Goal: Task Accomplishment & Management: Use online tool/utility

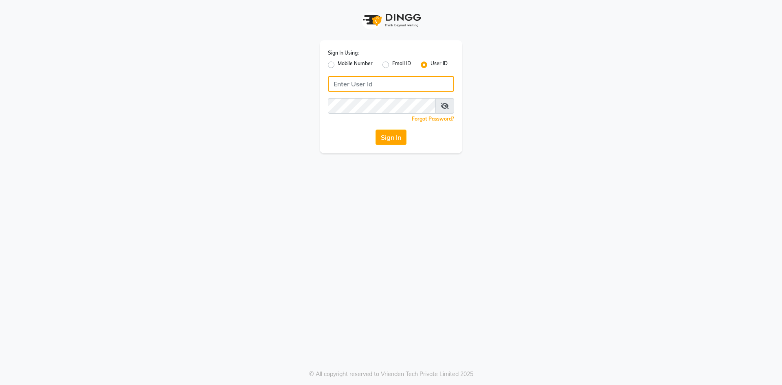
click at [356, 81] on input "Username" at bounding box center [391, 83] width 126 height 15
type input "e3814-01"
click at [445, 105] on icon at bounding box center [445, 106] width 8 height 7
click at [399, 141] on button "Sign In" at bounding box center [391, 137] width 31 height 15
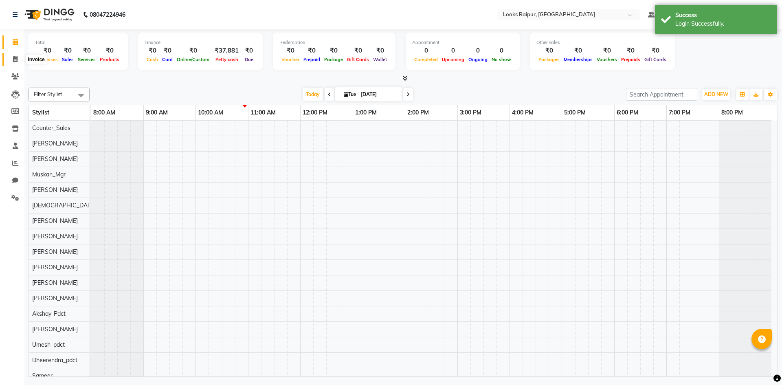
click at [12, 59] on span at bounding box center [15, 59] width 14 height 9
select select "8606"
select select "service"
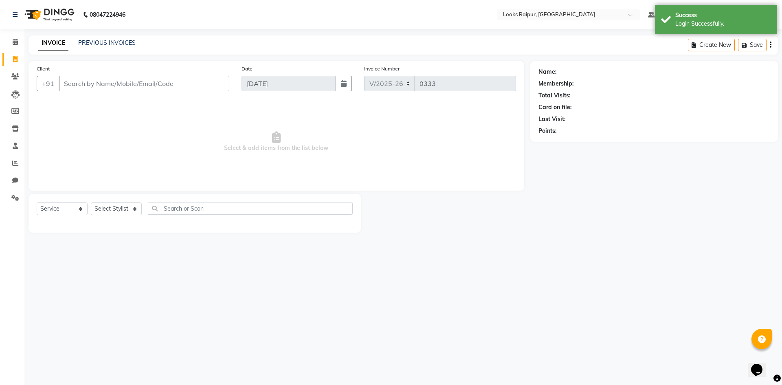
click at [74, 76] on input "Client" at bounding box center [144, 83] width 171 height 15
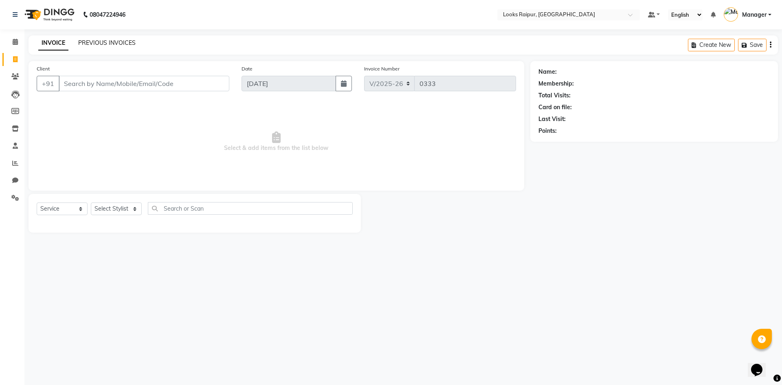
click at [99, 45] on link "PREVIOUS INVOICES" at bounding box center [106, 42] width 57 height 7
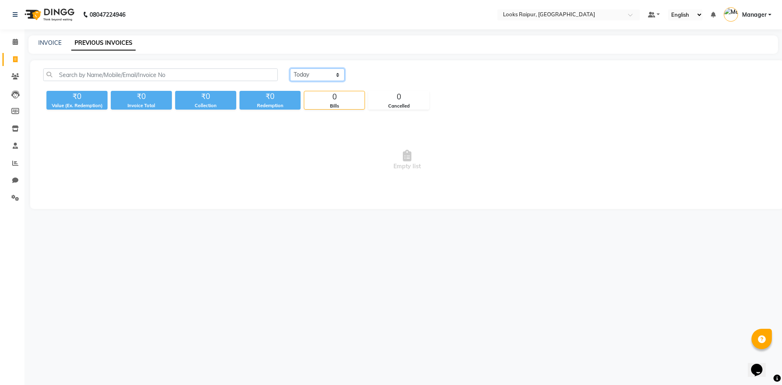
click at [340, 73] on select "[DATE] [DATE] Custom Range" at bounding box center [317, 74] width 55 height 13
select select "[DATE]"
click at [290, 68] on select "[DATE] [DATE] Custom Range" at bounding box center [317, 74] width 55 height 13
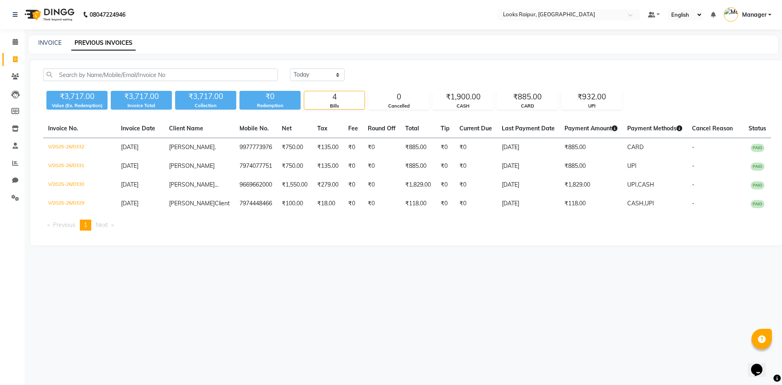
click at [37, 40] on div "INVOICE PREVIOUS INVOICES" at bounding box center [399, 43] width 740 height 9
click at [49, 44] on link "INVOICE" at bounding box center [49, 42] width 23 height 7
select select "8606"
select select "service"
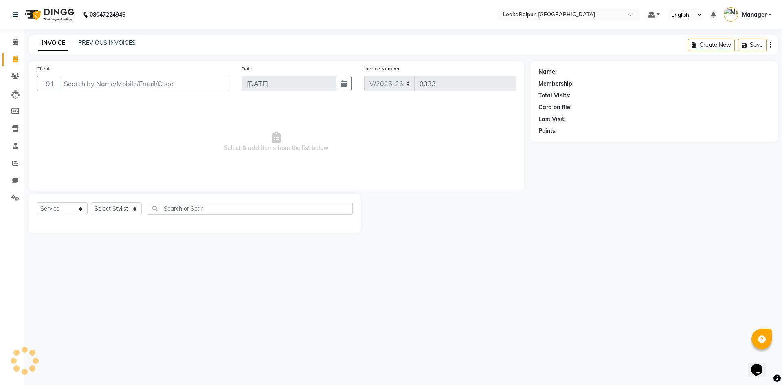
click at [69, 87] on input "Client" at bounding box center [144, 83] width 171 height 15
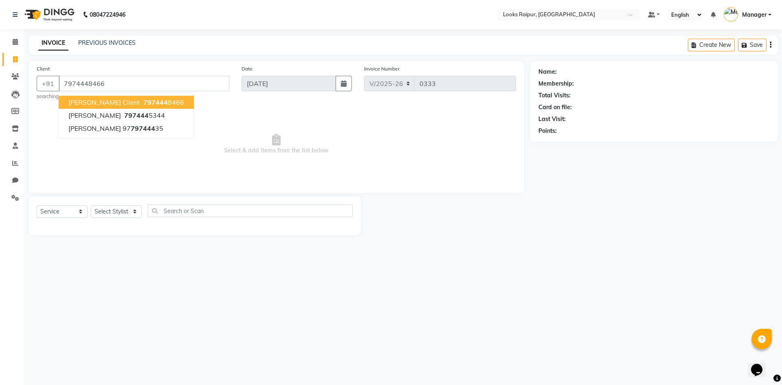
type input "7974448466"
select select "1: Object"
click at [121, 84] on input "7974448466" at bounding box center [144, 83] width 171 height 15
type input "7"
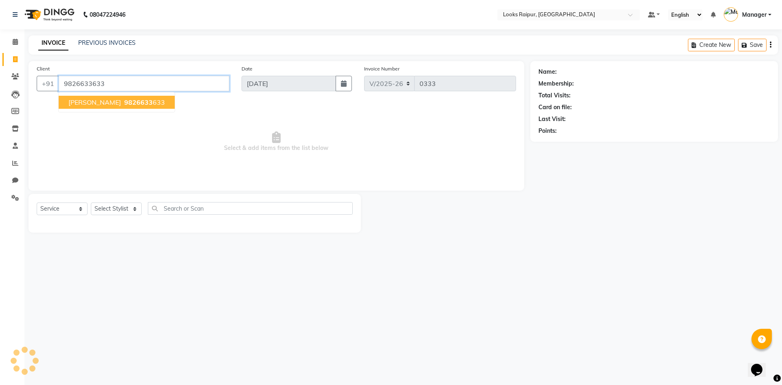
type input "9826633633"
select select "1: Object"
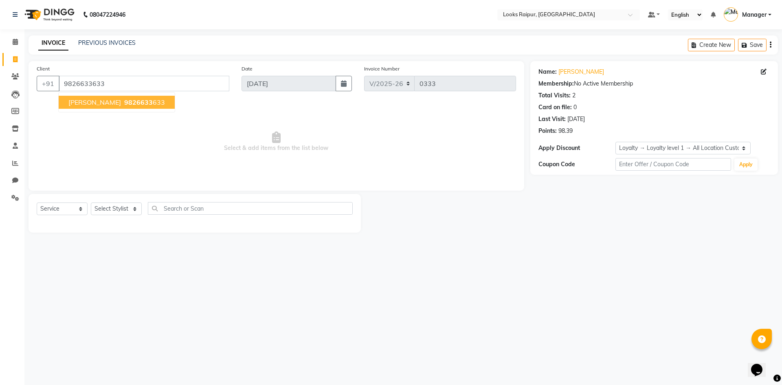
click at [124, 103] on span "9826633" at bounding box center [138, 102] width 29 height 8
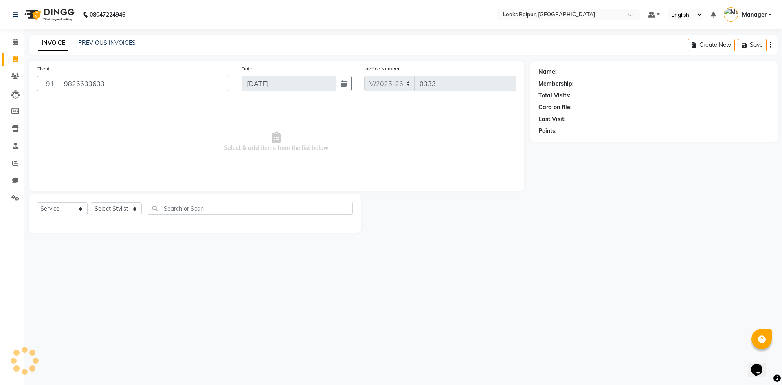
select select "1: Object"
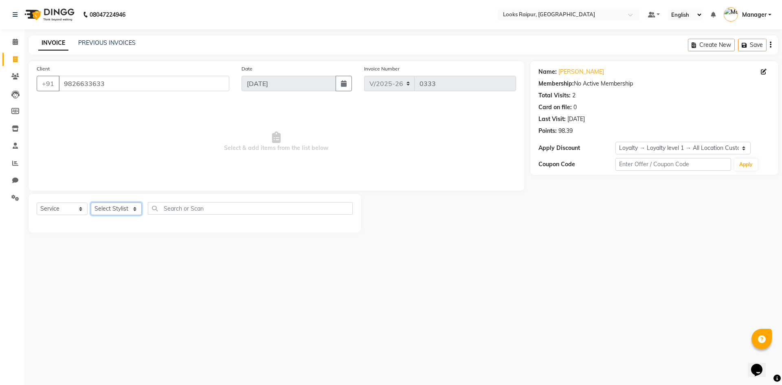
click at [135, 207] on select "Select Stylist Akshay_Pdct [PERSON_NAME] [PERSON_NAME] Counter_Sales Dheerendra…" at bounding box center [116, 208] width 51 height 13
drag, startPoint x: 186, startPoint y: 186, endPoint x: 172, endPoint y: 179, distance: 15.5
click at [179, 183] on div "Client [PHONE_NUMBER] Date [DATE] Invoice Number V/2025 V/[PHONE_NUMBER] Select…" at bounding box center [277, 126] width 496 height 130
click at [78, 201] on div "Select Service Product Membership Package Voucher Prepaid Gift Card Select Styl…" at bounding box center [195, 213] width 332 height 39
click at [80, 209] on select "Select Service Product Membership Package Voucher Prepaid Gift Card" at bounding box center [62, 208] width 51 height 13
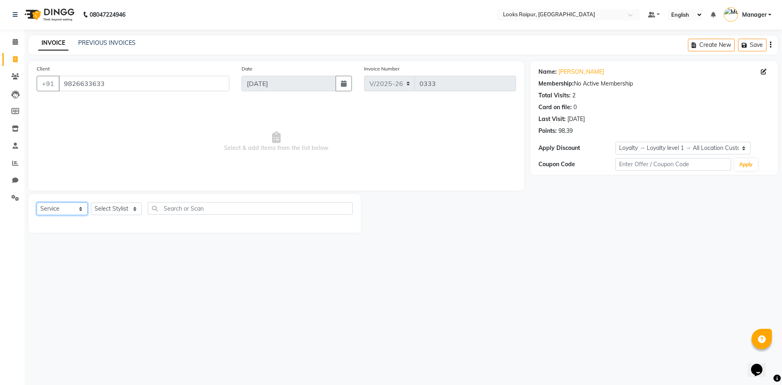
select select "P"
click at [37, 202] on select "Select Service Product Membership Package Voucher Prepaid Gift Card" at bounding box center [62, 208] width 51 height 13
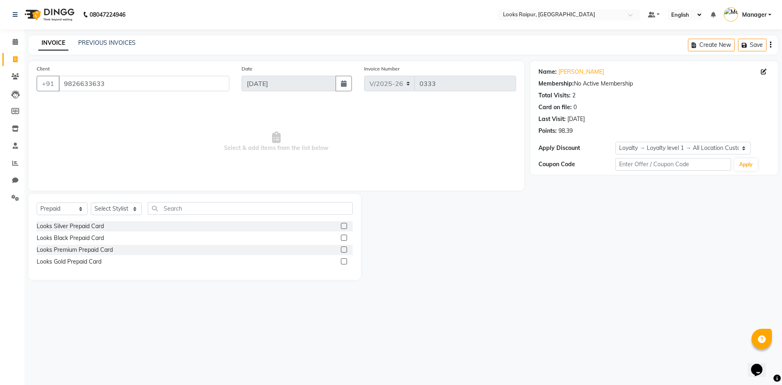
click at [160, 215] on div "Select Service Product Membership Package Voucher Prepaid Gift Card Select Styl…" at bounding box center [195, 211] width 316 height 19
click at [344, 251] on label at bounding box center [344, 249] width 6 height 6
click at [344, 251] on input "checkbox" at bounding box center [343, 249] width 5 height 5
click at [344, 251] on label at bounding box center [344, 249] width 6 height 6
click at [344, 251] on input "checkbox" at bounding box center [343, 249] width 5 height 5
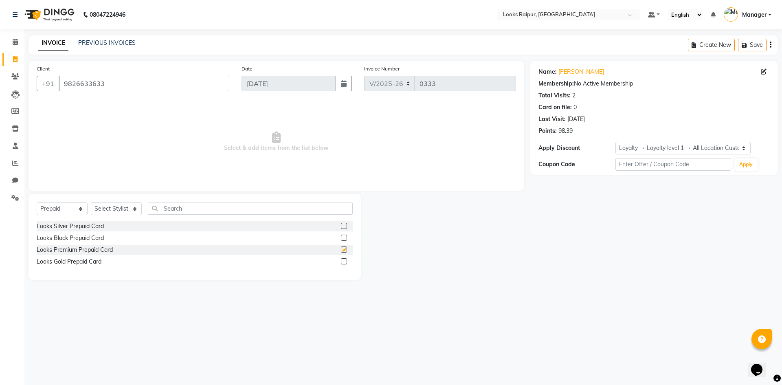
checkbox input "false"
click at [131, 205] on select "Select Stylist Akshay_Pdct [PERSON_NAME] [PERSON_NAME] Counter_Sales Dheerendra…" at bounding box center [116, 208] width 51 height 13
select select "85878"
click at [91, 202] on select "Select Stylist Akshay_Pdct [PERSON_NAME] [PERSON_NAME] Counter_Sales Dheerendra…" at bounding box center [116, 208] width 51 height 13
click at [345, 248] on label at bounding box center [344, 249] width 6 height 6
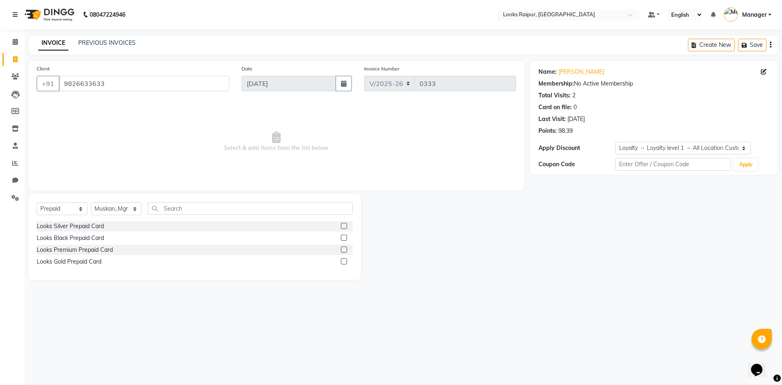
click at [345, 248] on input "checkbox" at bounding box center [343, 249] width 5 height 5
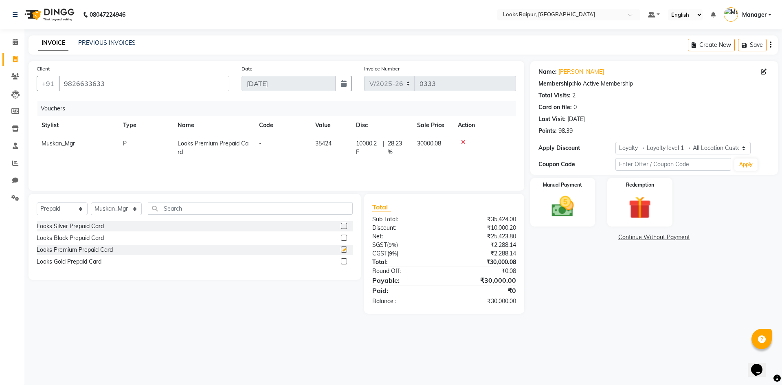
checkbox input "false"
click at [462, 141] on icon at bounding box center [463, 142] width 4 height 6
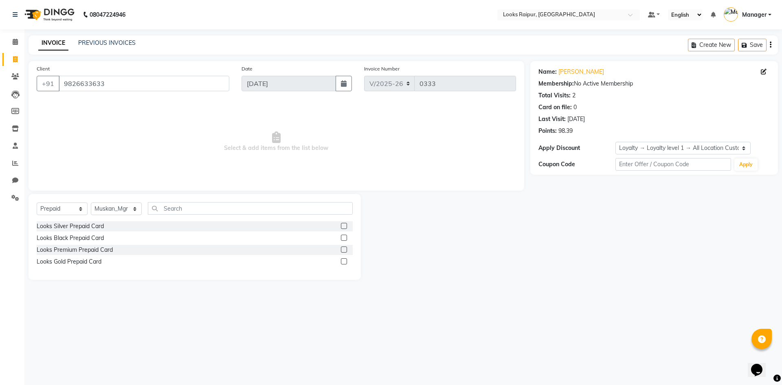
click at [345, 237] on label at bounding box center [344, 238] width 6 height 6
click at [345, 237] on input "checkbox" at bounding box center [343, 237] width 5 height 5
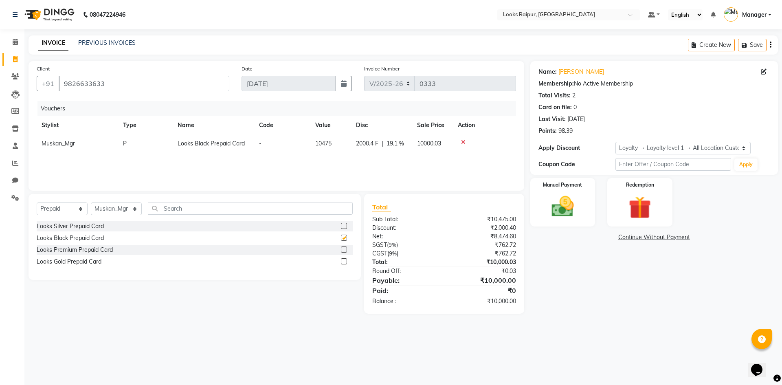
checkbox input "false"
click at [461, 142] on icon at bounding box center [463, 142] width 4 height 6
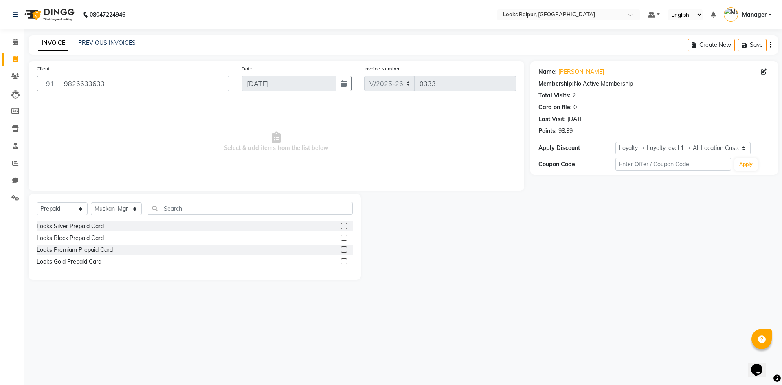
click at [343, 226] on label at bounding box center [344, 226] width 6 height 6
click at [343, 226] on input "checkbox" at bounding box center [343, 226] width 5 height 5
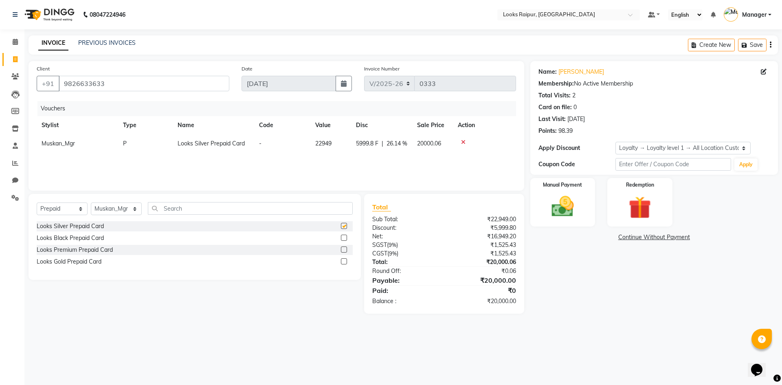
checkbox input "false"
click at [108, 42] on link "PREVIOUS INVOICES" at bounding box center [106, 42] width 57 height 7
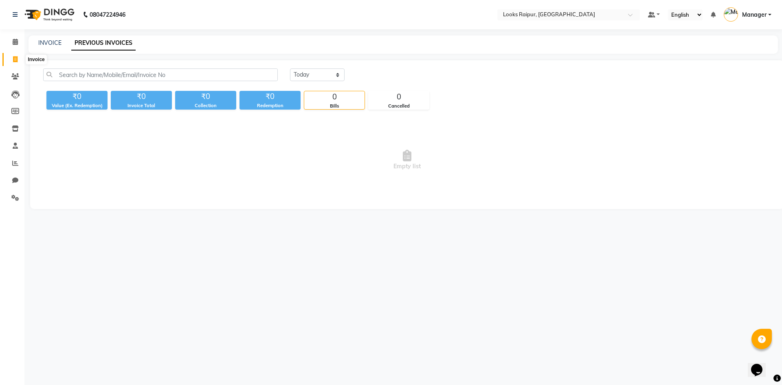
click at [14, 56] on icon at bounding box center [15, 59] width 4 height 6
select select "service"
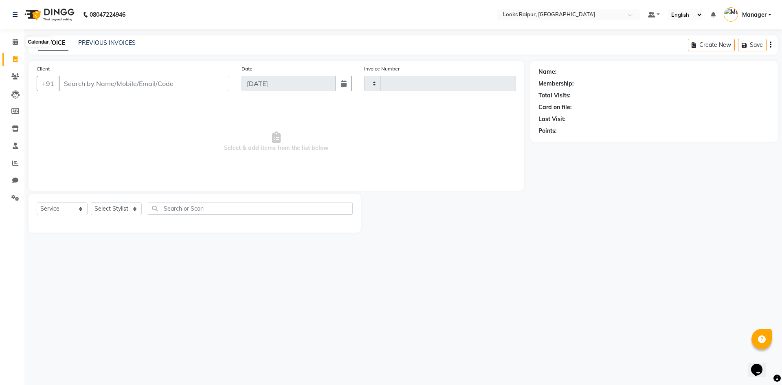
type input "0333"
select select "8606"
click at [11, 42] on span at bounding box center [15, 41] width 14 height 9
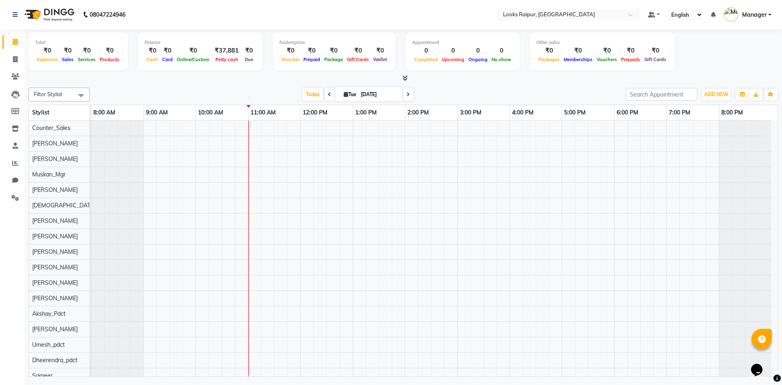
click at [407, 75] on span at bounding box center [403, 78] width 9 height 9
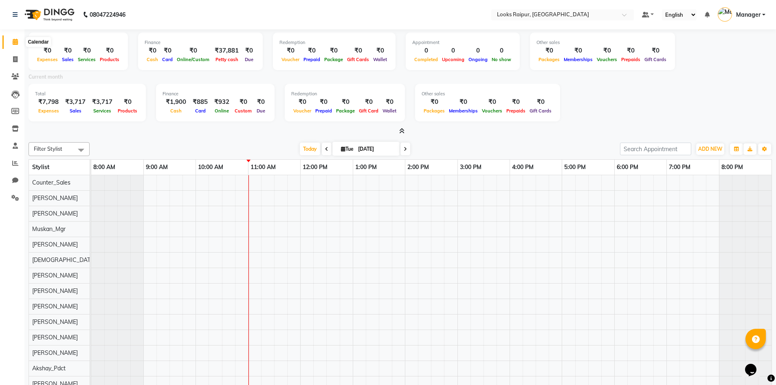
click at [14, 38] on span at bounding box center [15, 41] width 14 height 9
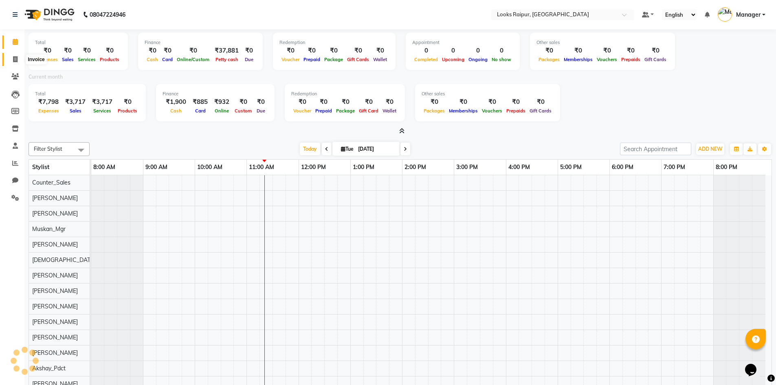
click at [17, 58] on icon at bounding box center [15, 59] width 4 height 6
select select "service"
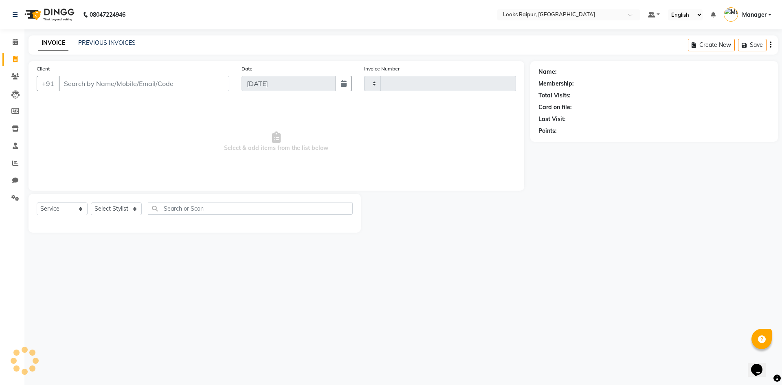
type input "0333"
select select "8606"
